Goal: Complete application form

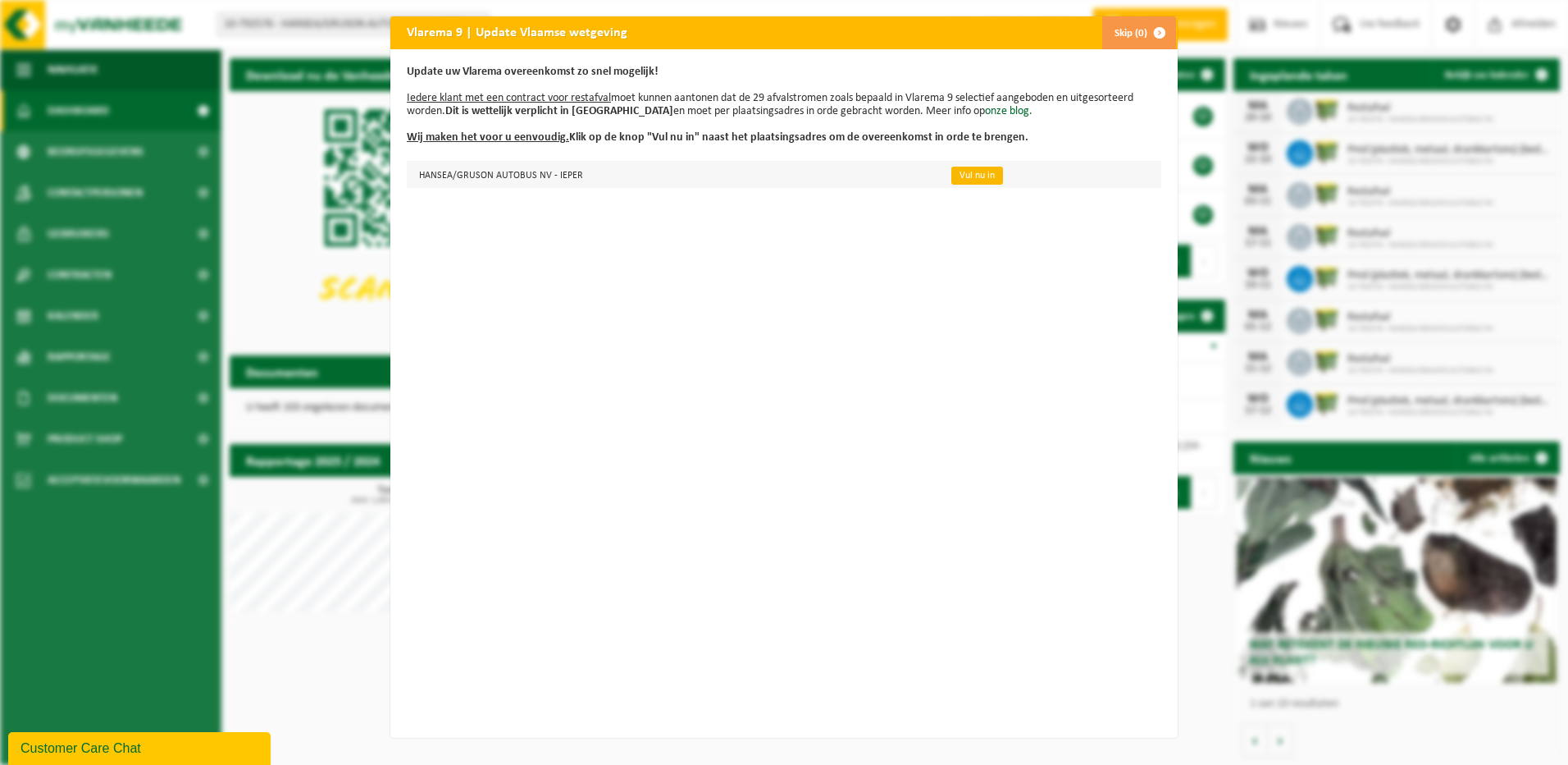
click at [938, 170] on td "Vul nu in" at bounding box center [1049, 175] width 224 height 27
click at [951, 172] on link "Vul nu in" at bounding box center [977, 175] width 52 height 18
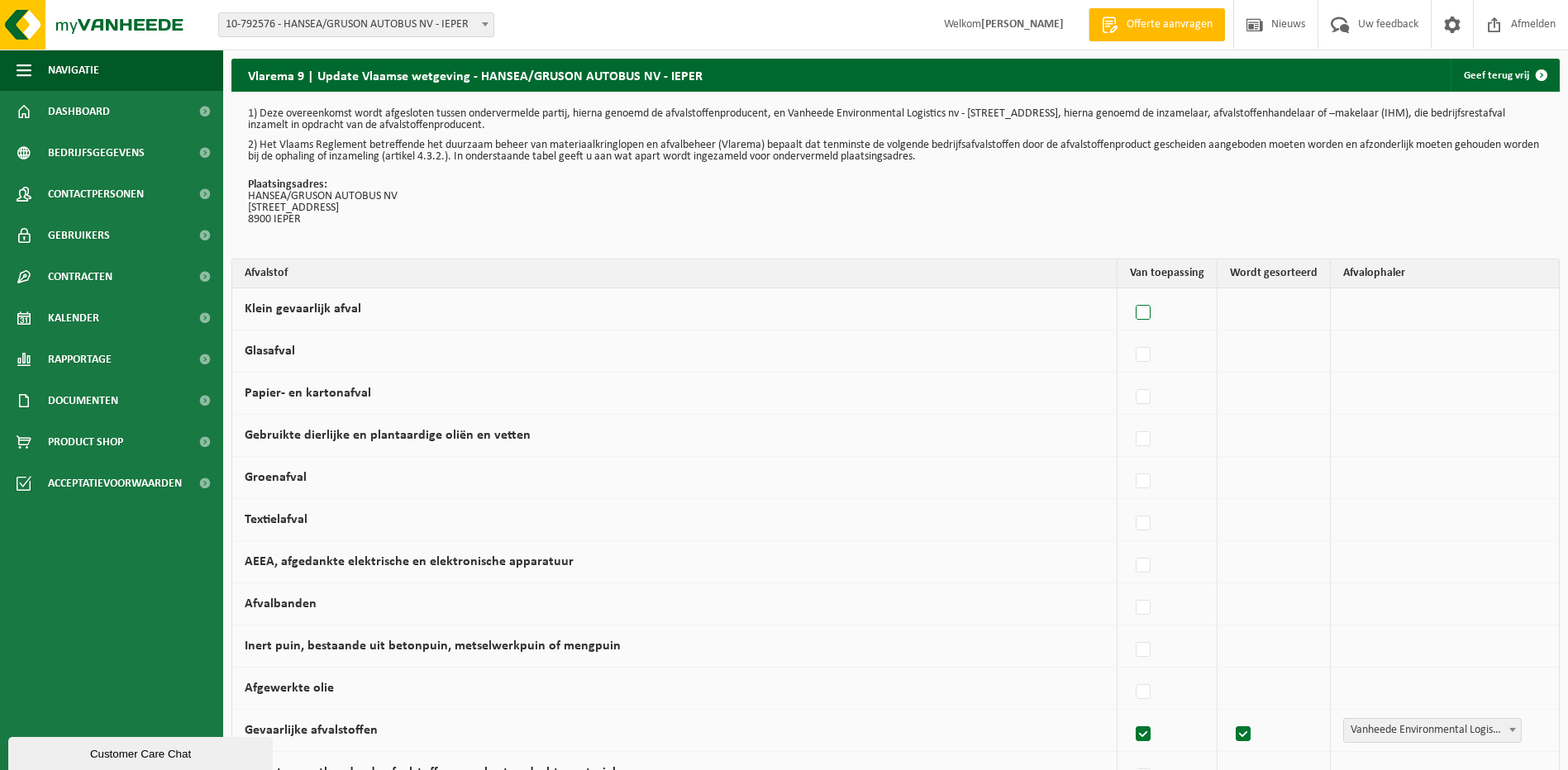
click at [1152, 316] on label at bounding box center [1143, 313] width 23 height 25
click at [1130, 292] on input "Klein gevaarlijk afval" at bounding box center [1129, 292] width 1 height 1
checkbox input "true"
click at [1132, 312] on label at bounding box center [1139, 313] width 23 height 25
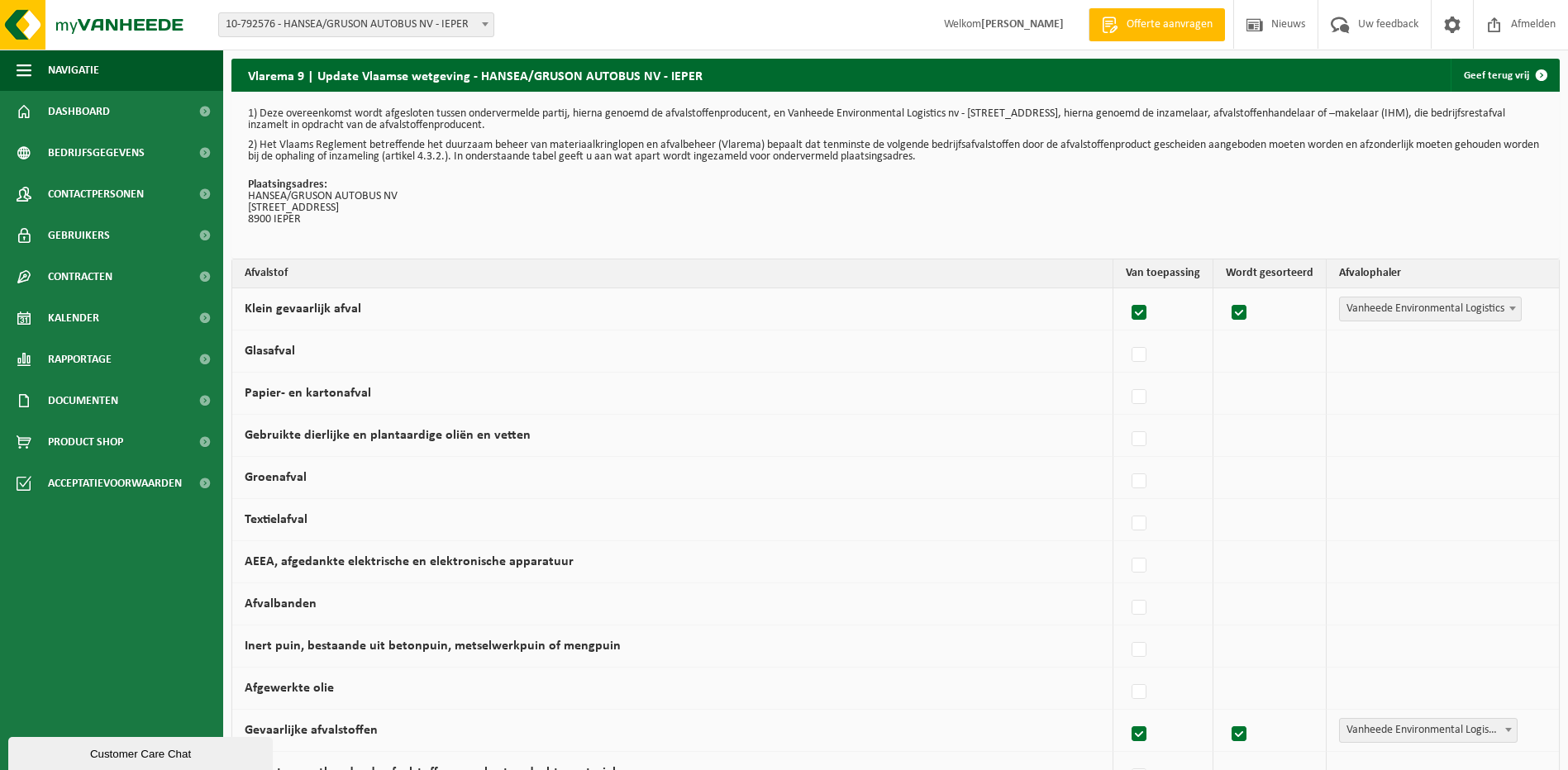
click at [1126, 292] on input "Klein gevaarlijk afval" at bounding box center [1125, 292] width 1 height 1
checkbox input "false"
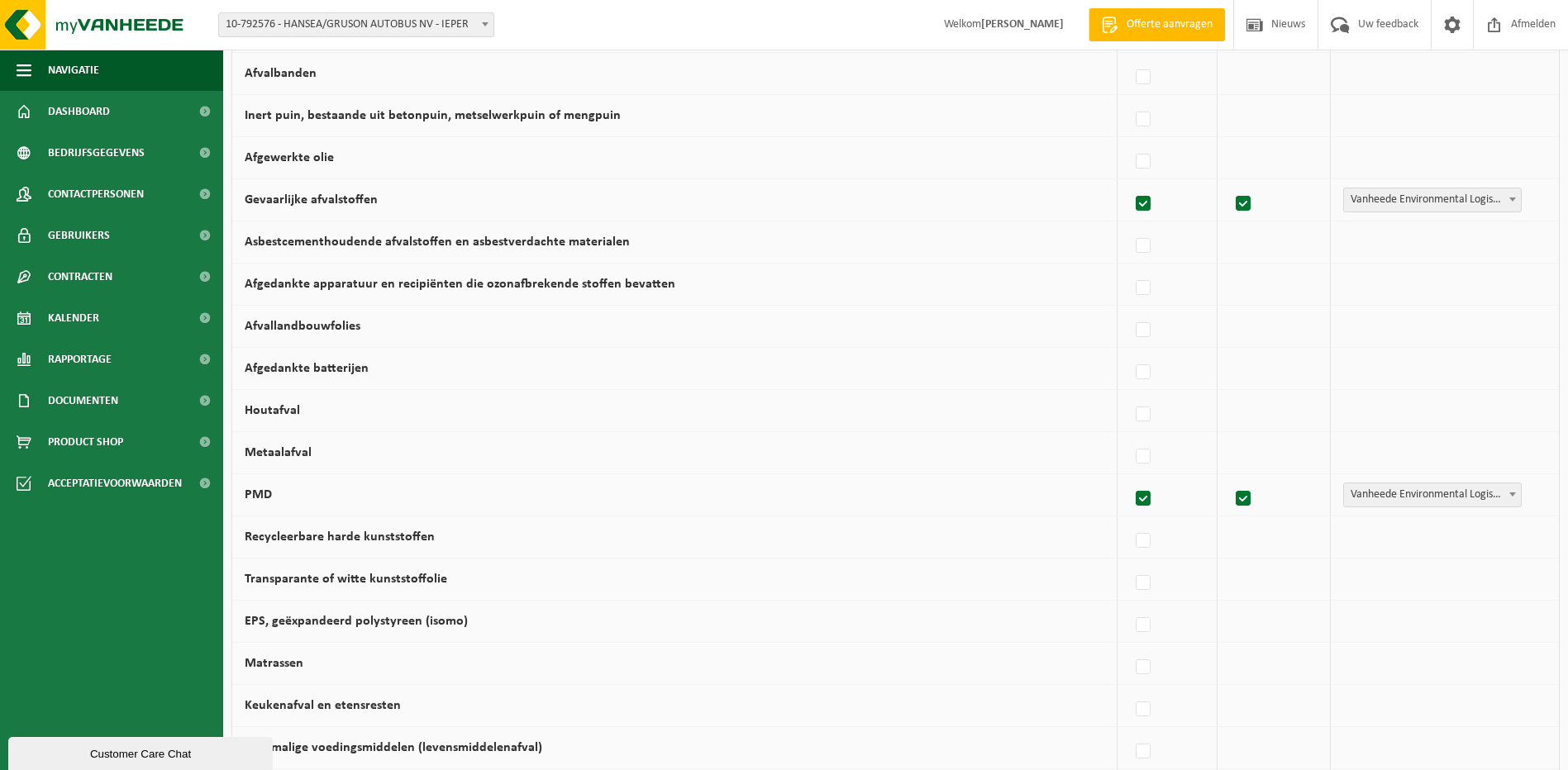
scroll to position [943, 0]
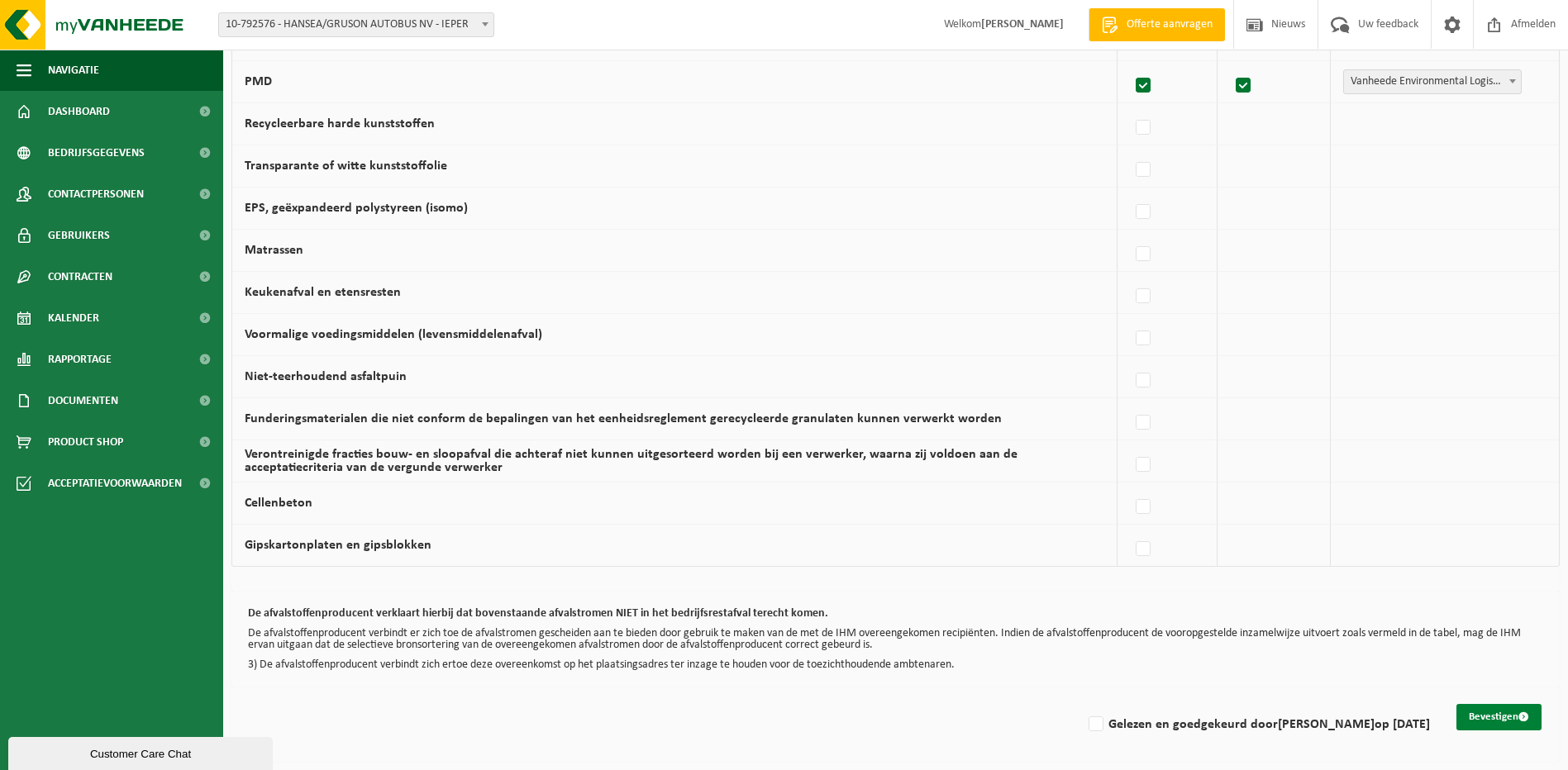
click at [1507, 713] on button "Bevestigen" at bounding box center [1499, 716] width 85 height 26
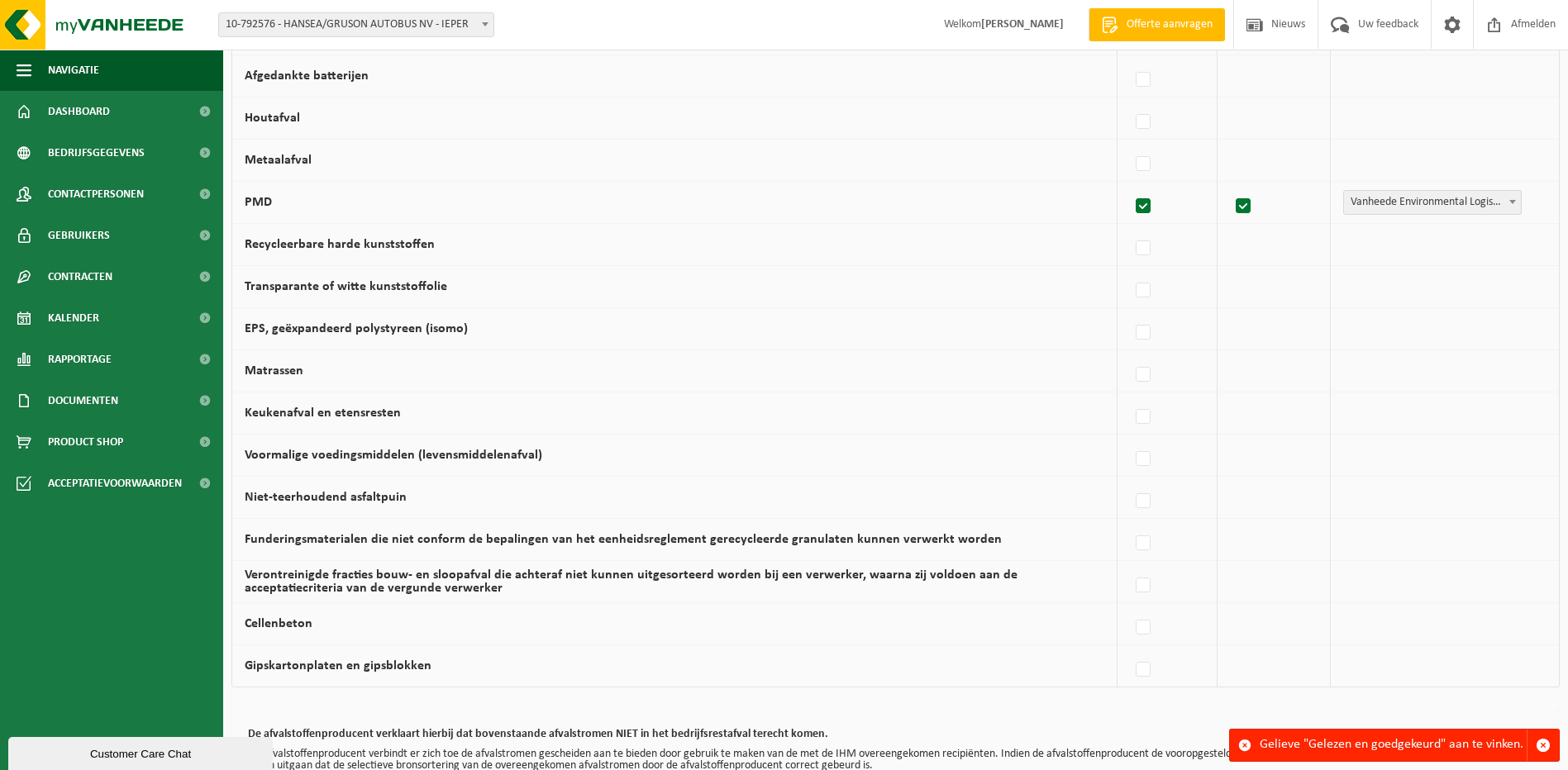
scroll to position [943, 0]
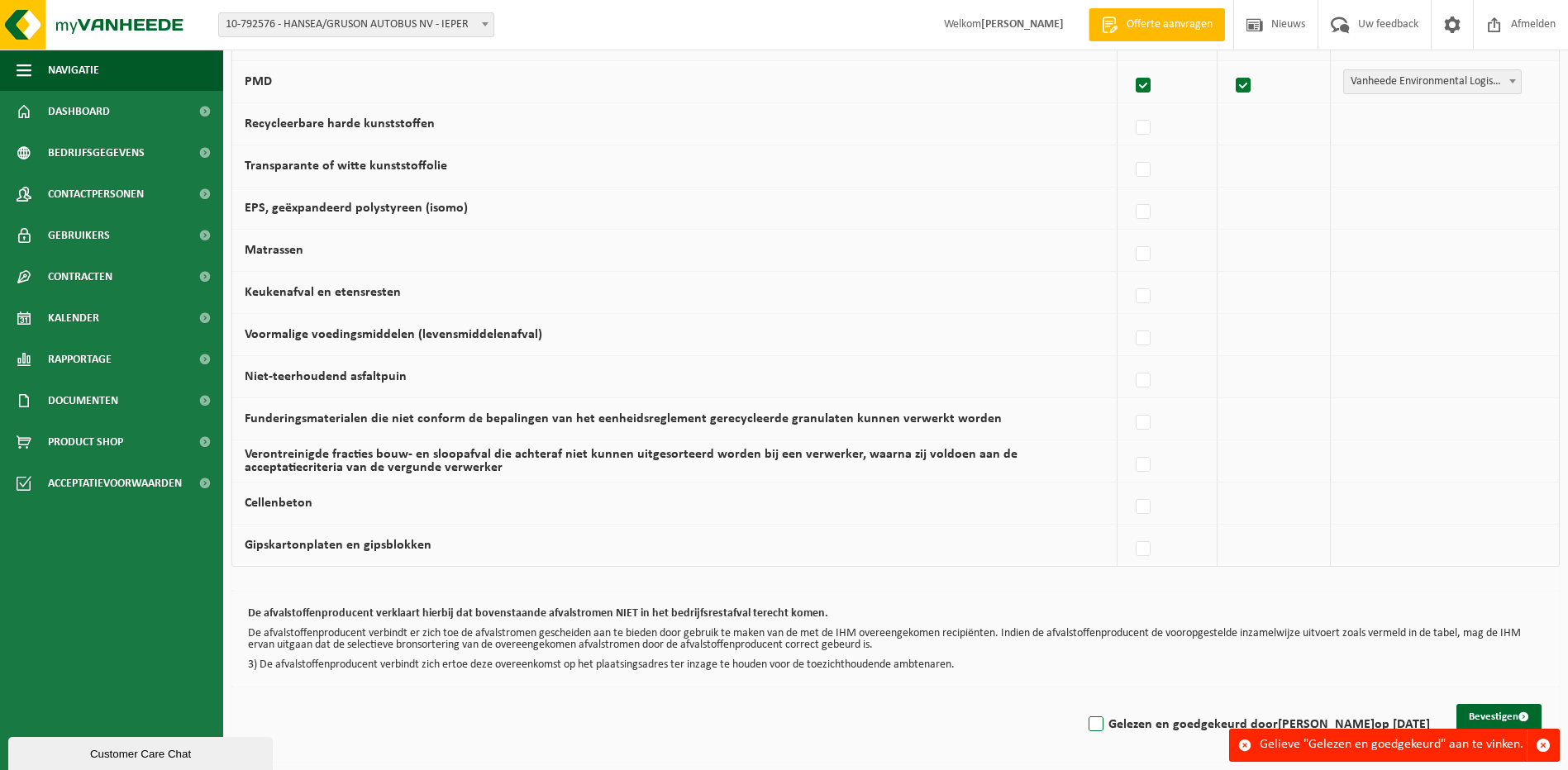
click at [1085, 719] on label "Gelezen en goedgekeurd door TIM DUYVEJONCK op 07/10/25" at bounding box center [1257, 724] width 344 height 25
click at [1082, 703] on input "Gelezen en goedgekeurd door TIM DUYVEJONCK op 07/10/25" at bounding box center [1082, 702] width 1 height 1
checkbox input "true"
click at [979, 684] on div "De afvalstoffenproducent verklaart hierbij dat bovenstaande afvalstromen NIET i…" at bounding box center [896, 639] width 1328 height 96
click at [1483, 715] on button "Bevestigen" at bounding box center [1499, 716] width 85 height 26
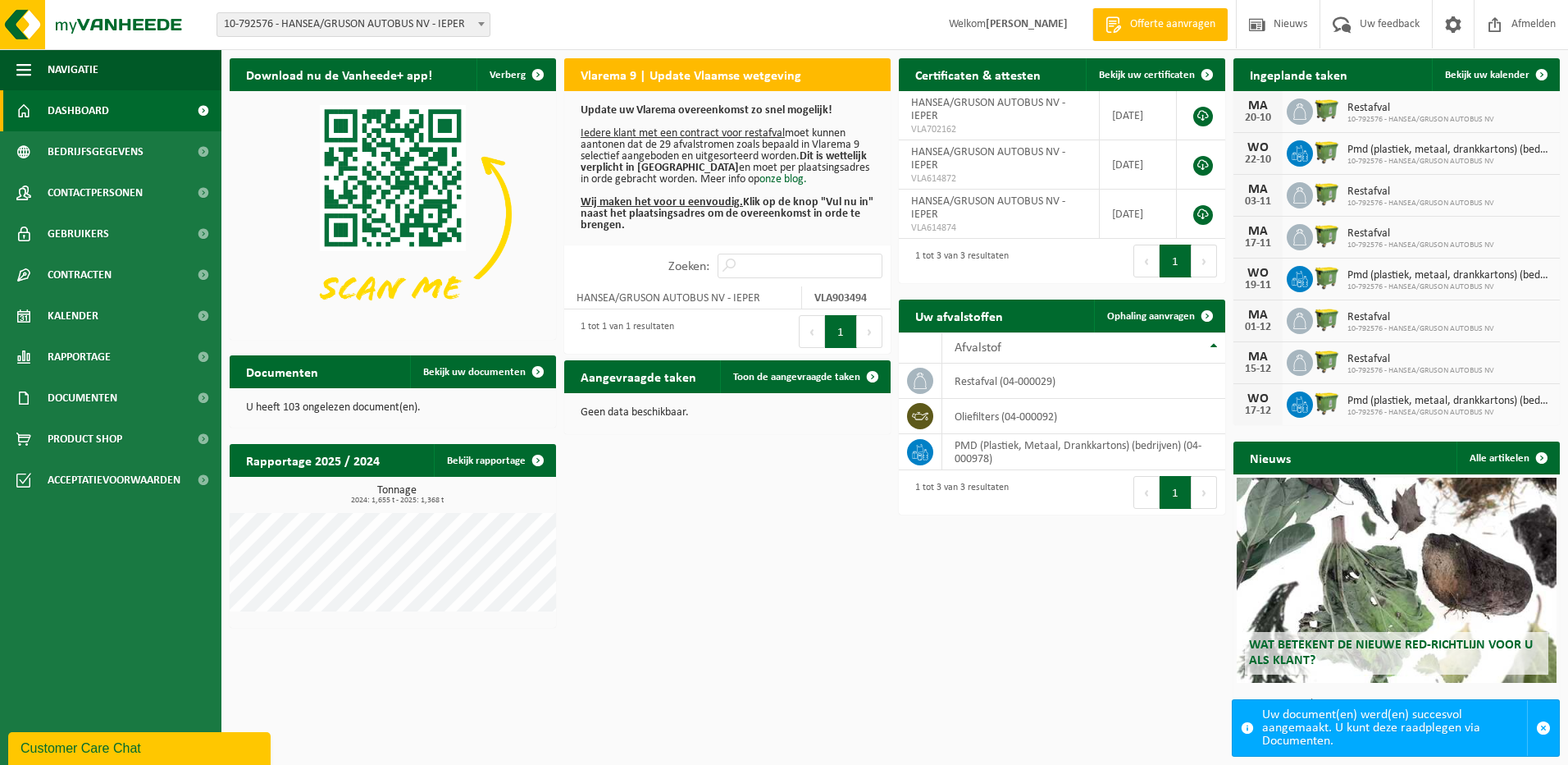
click at [994, 637] on div "Download nu de Vanheede+ app! Verberg Vlarema 9 | Update Vlaamse wetgeving Upda…" at bounding box center [895, 407] width 1339 height 715
click at [98, 365] on span "Rapportage" at bounding box center [79, 357] width 63 height 41
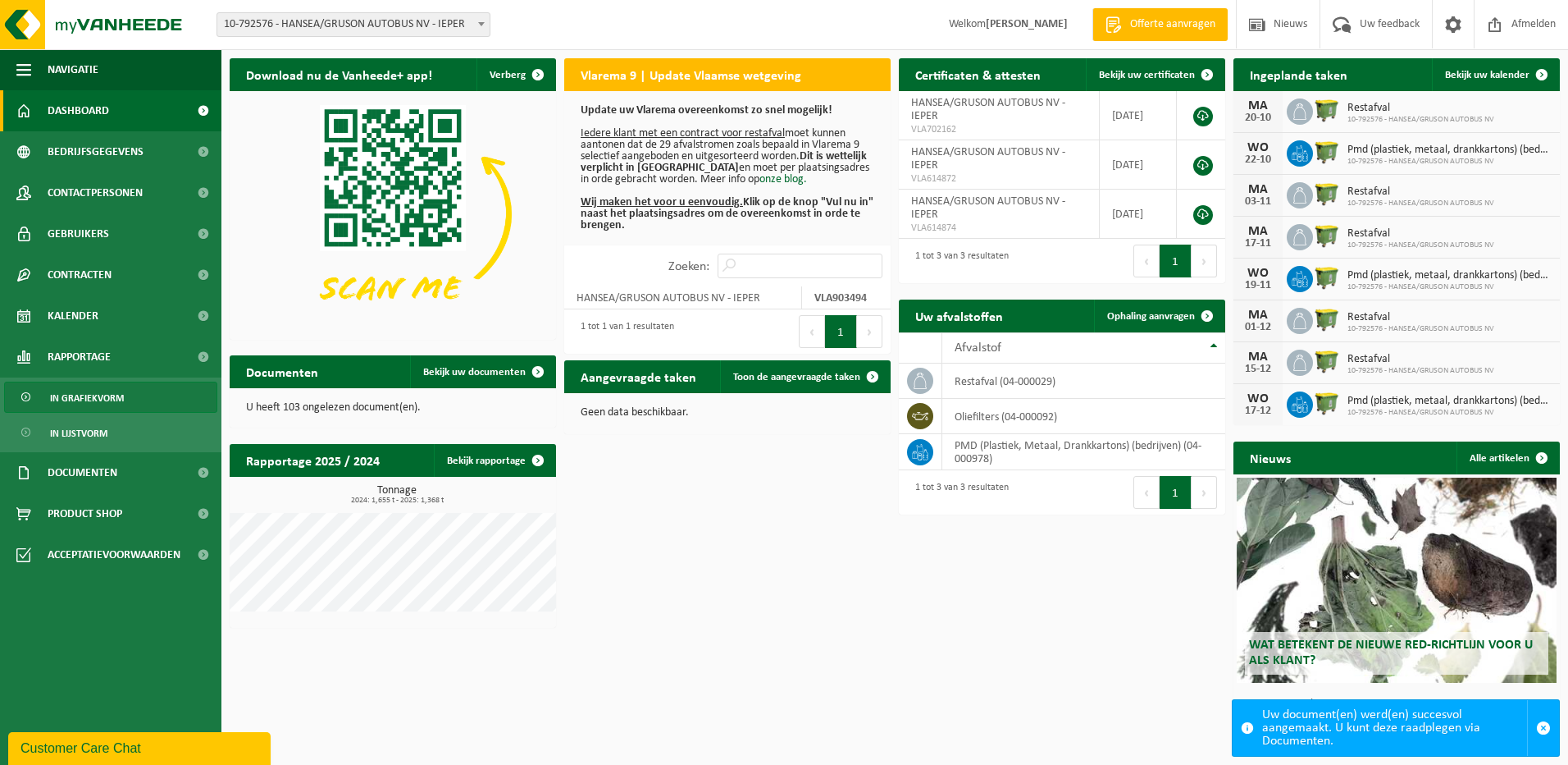
click at [95, 398] on span "In grafiekvorm" at bounding box center [87, 397] width 74 height 31
